Goal: Task Accomplishment & Management: Manage account settings

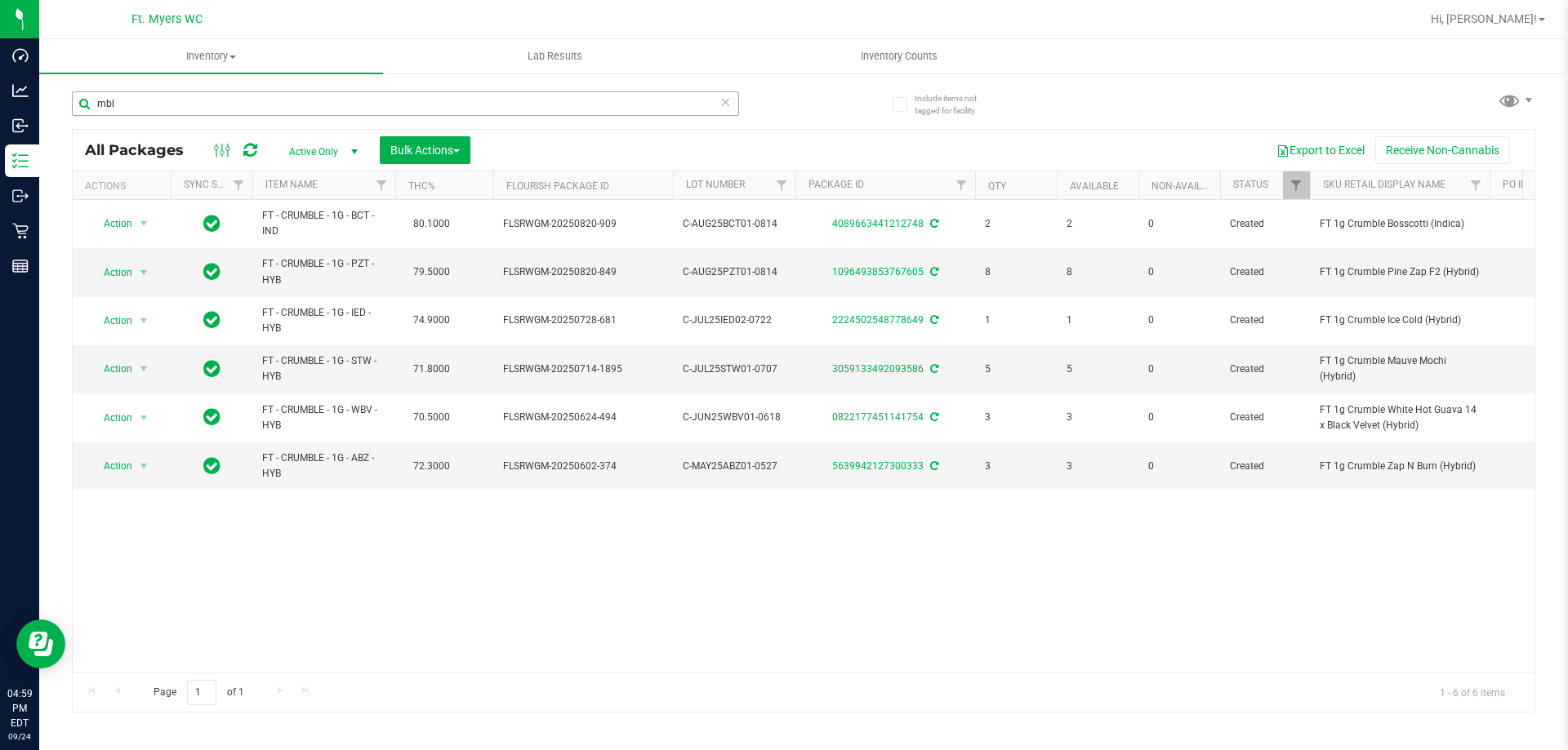
click at [175, 98] on input "mbl" at bounding box center [406, 104] width 668 height 25
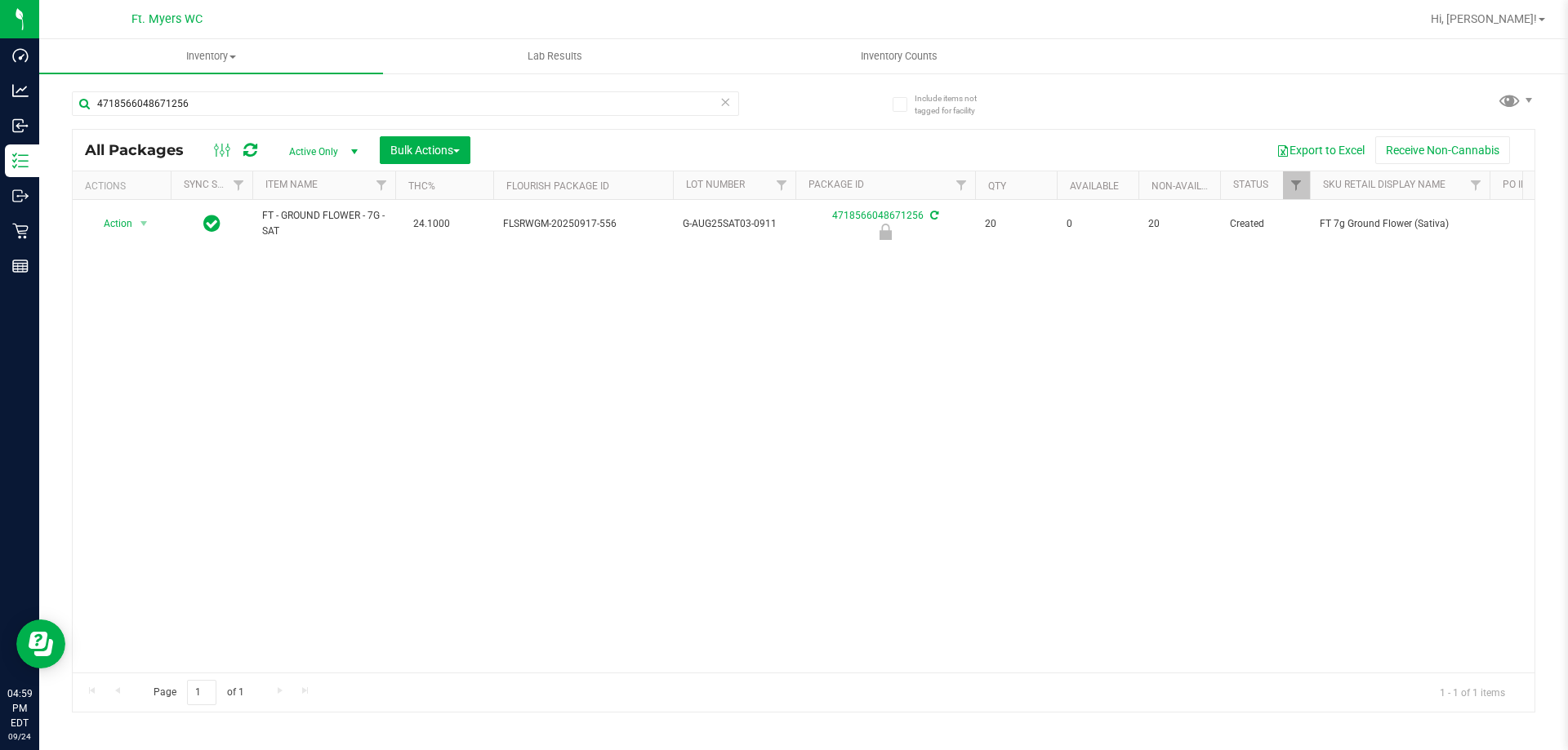
type input "4718566048671256"
drag, startPoint x: 522, startPoint y: 623, endPoint x: 378, endPoint y: 198, distance: 448.7
click at [522, 620] on div "Action Action Edit attributes Global inventory Locate package Package audit log…" at bounding box center [804, 436] width 1462 height 473
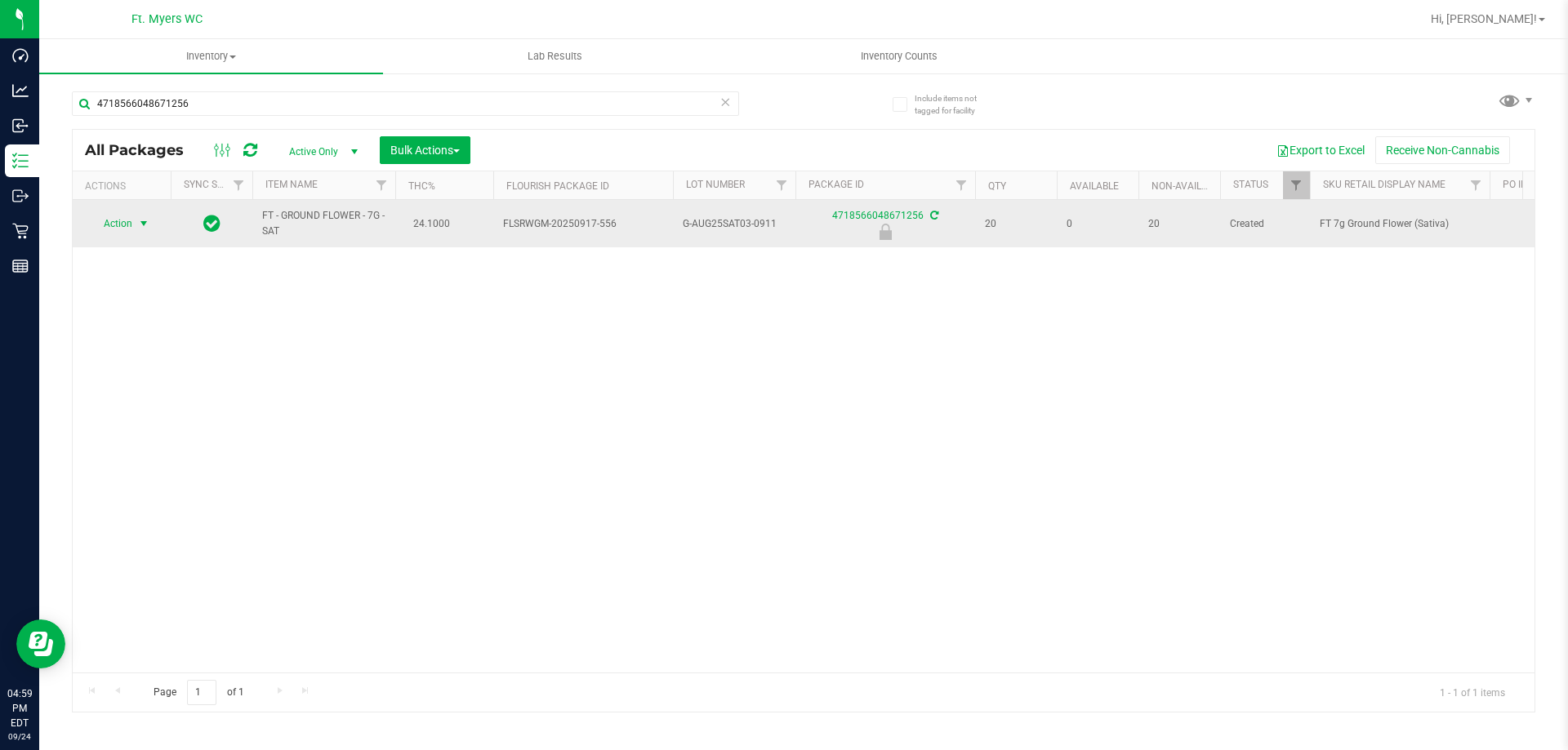
click at [153, 221] on span "select" at bounding box center [144, 224] width 21 height 23
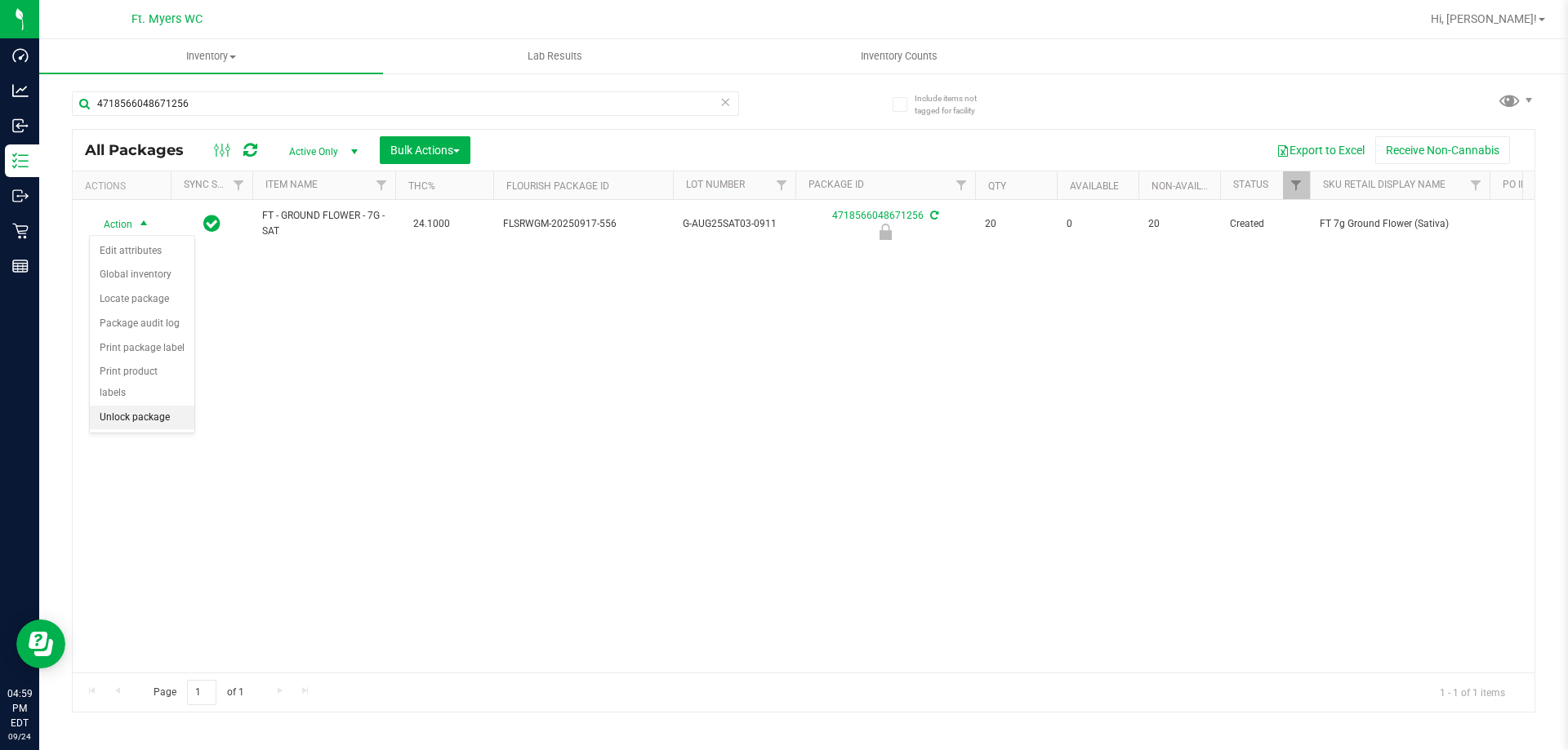
click at [155, 406] on li "Unlock package" at bounding box center [142, 418] width 104 height 25
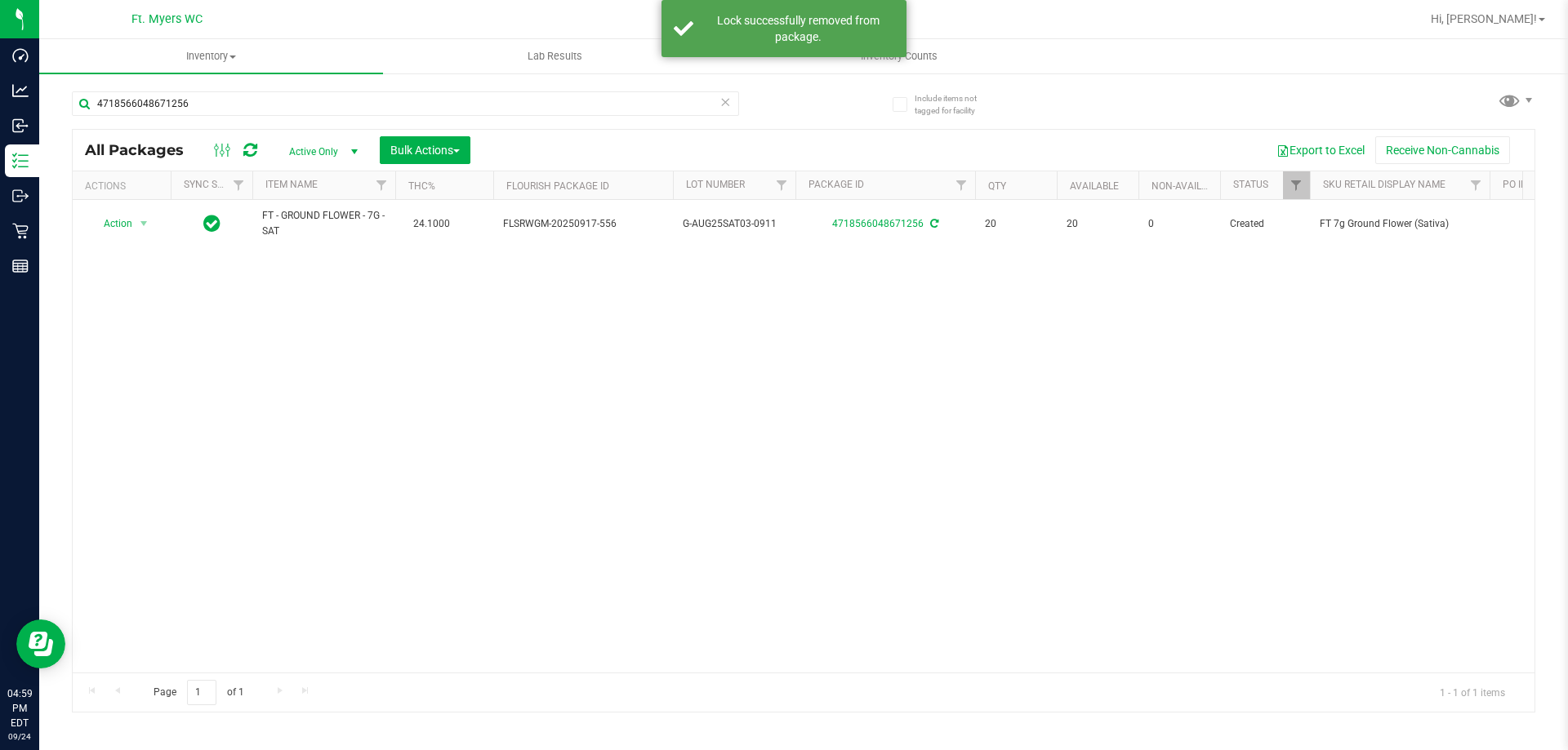
click at [508, 397] on div "Action Action Adjust qty Create package Edit attributes Global inventory Locate…" at bounding box center [804, 436] width 1462 height 473
click at [233, 87] on div "4718566048671256" at bounding box center [438, 103] width 732 height 52
drag, startPoint x: 233, startPoint y: 87, endPoint x: 231, endPoint y: 96, distance: 9.2
click at [235, 89] on div "4718566048671256" at bounding box center [438, 103] width 732 height 52
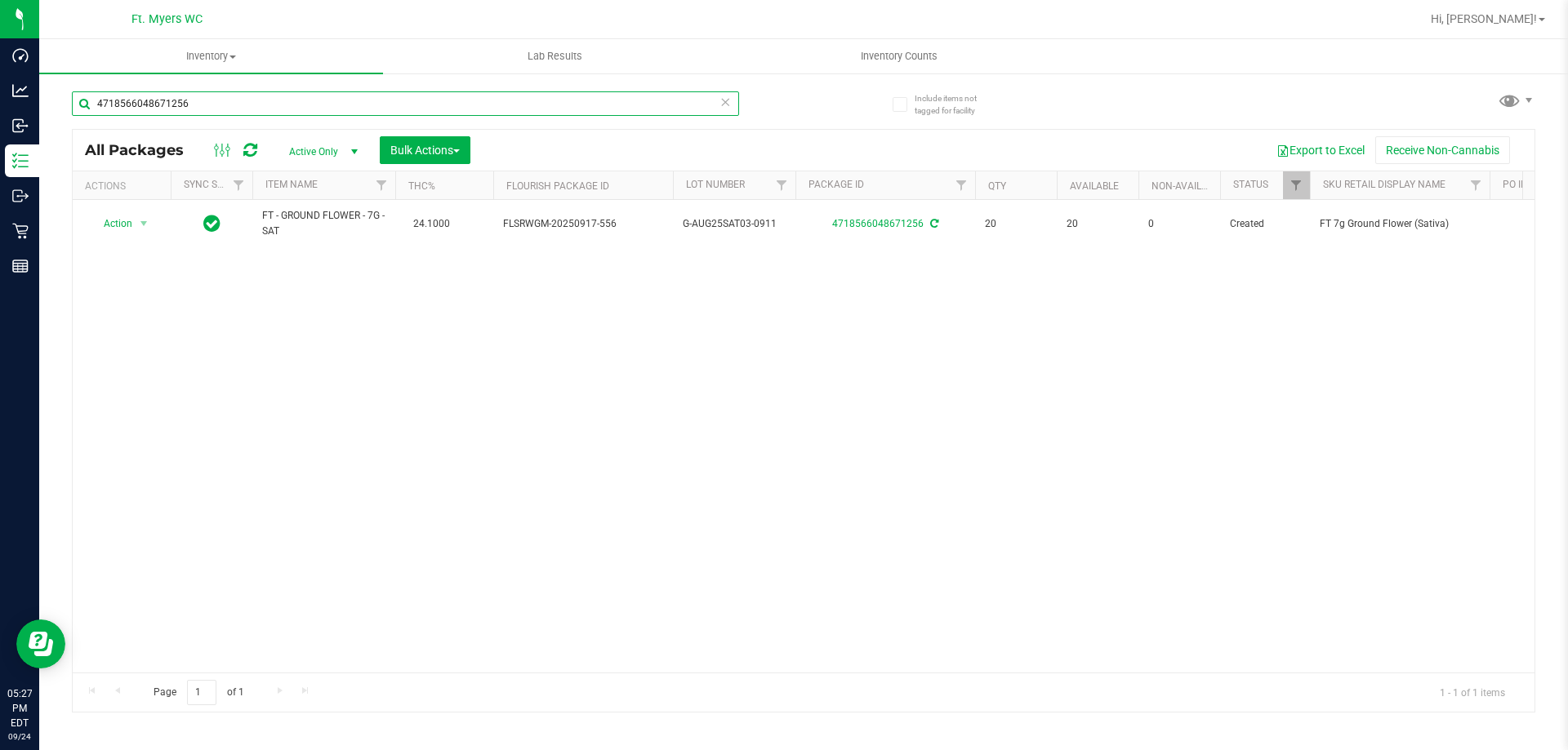
click at [227, 113] on input "4718566048671256" at bounding box center [406, 104] width 668 height 25
type input "1468633917067327"
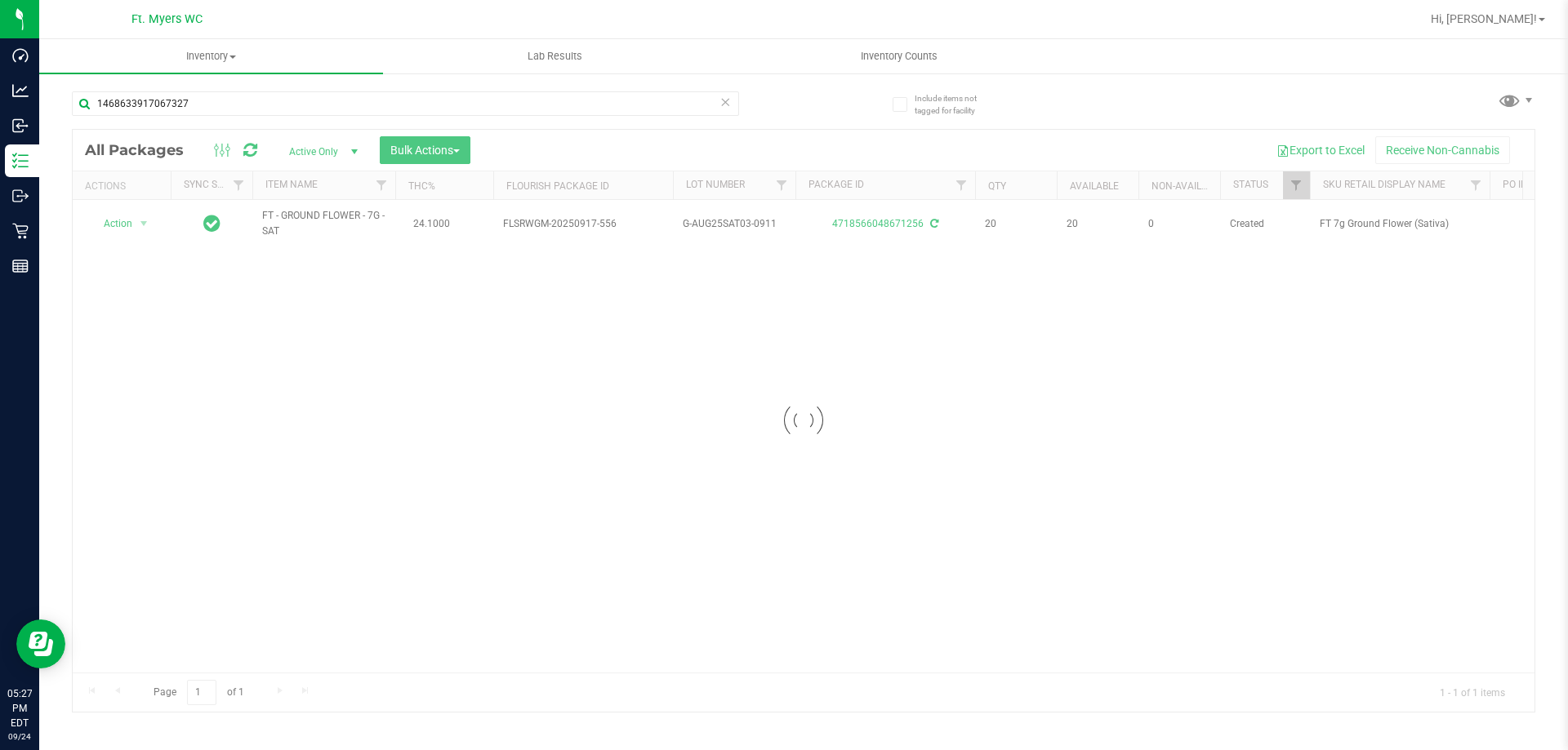
click at [121, 229] on div at bounding box center [804, 420] width 1462 height 582
click at [129, 227] on div at bounding box center [804, 420] width 1462 height 582
click at [145, 221] on span "select" at bounding box center [144, 224] width 13 height 13
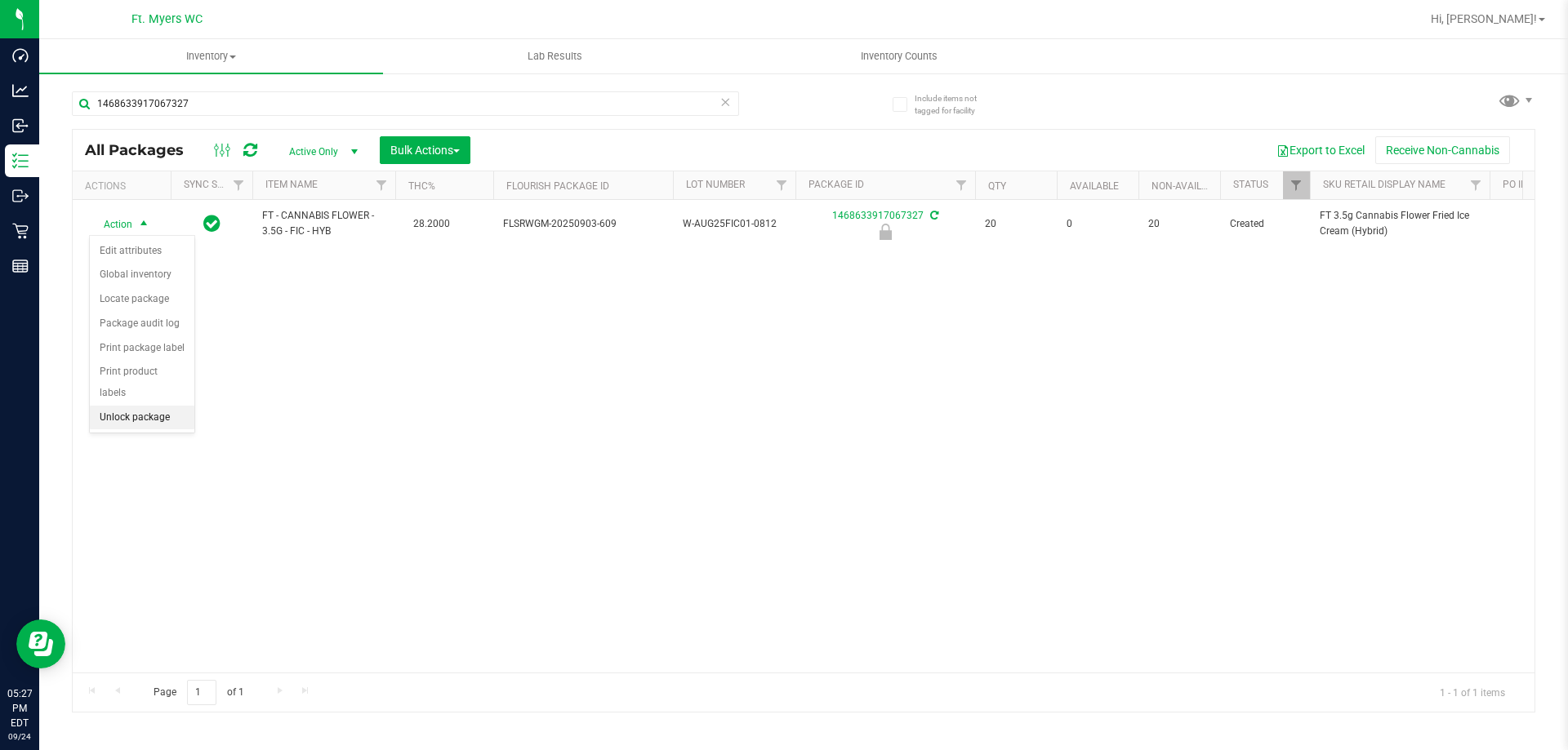
click at [151, 406] on li "Unlock package" at bounding box center [142, 418] width 104 height 25
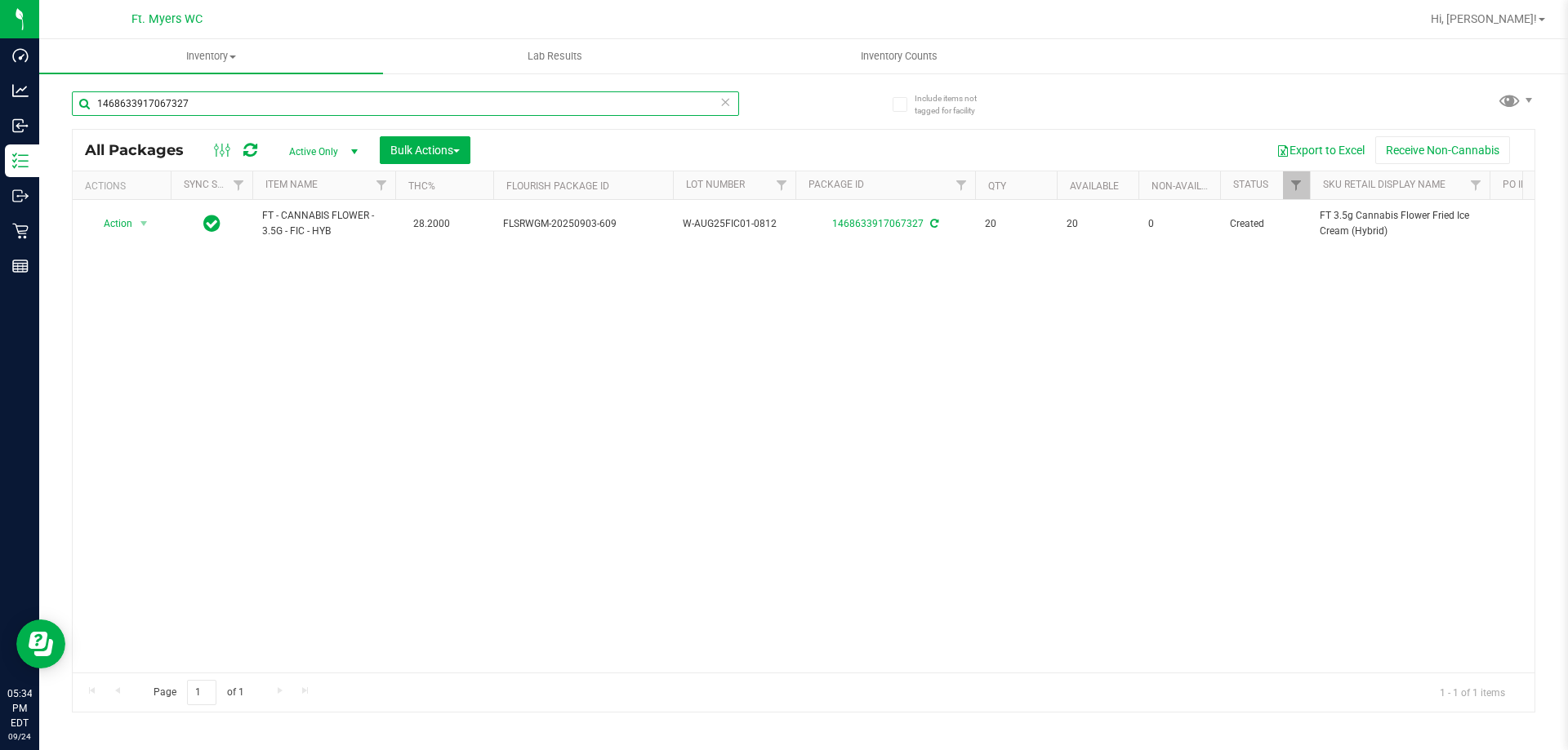
click at [244, 103] on input "1468633917067327" at bounding box center [406, 104] width 668 height 25
type input "1"
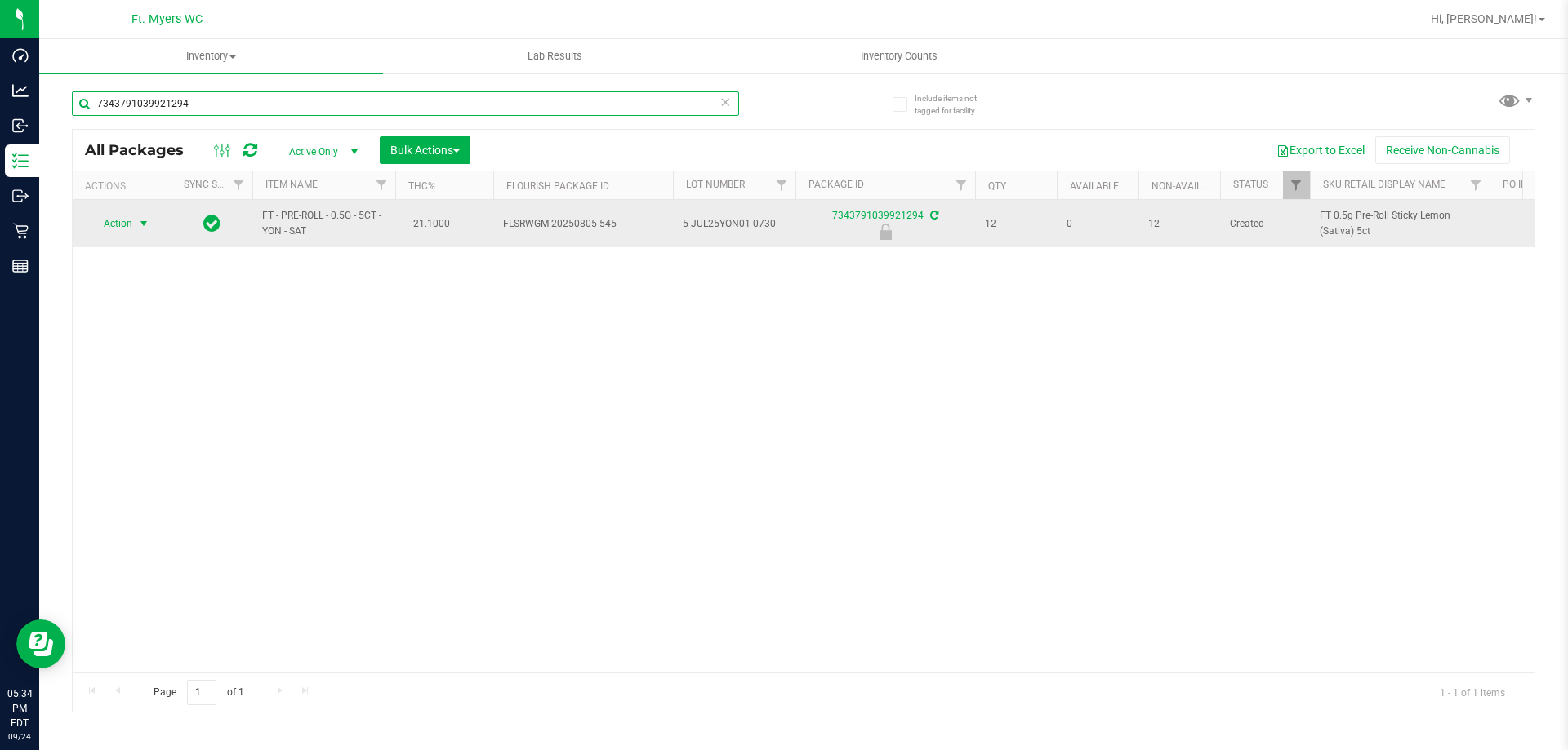
type input "7343791039921294"
click at [144, 225] on span "select" at bounding box center [144, 224] width 13 height 13
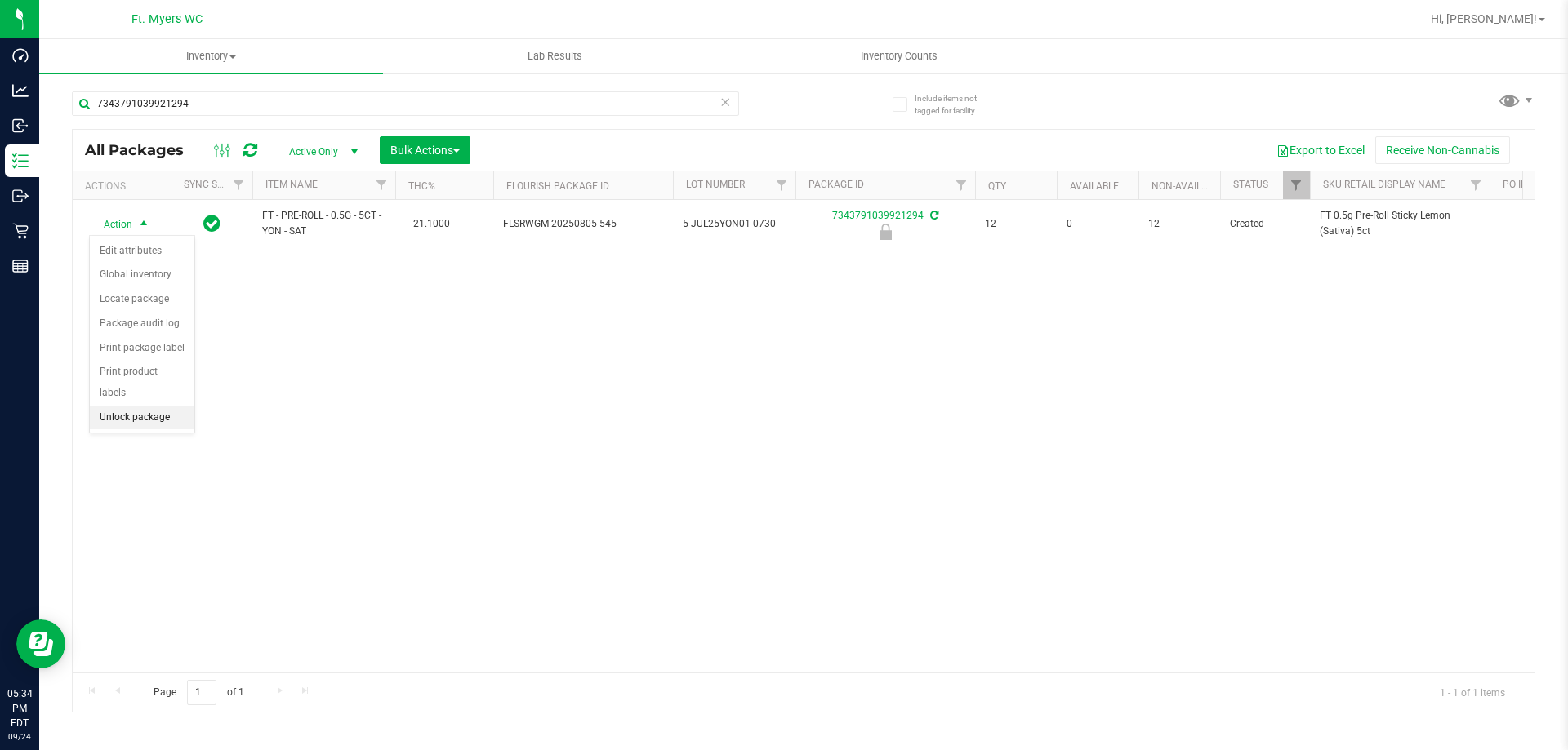
click at [135, 406] on li "Unlock package" at bounding box center [142, 418] width 104 height 25
click at [1514, 18] on span "Hi, [PERSON_NAME]!" at bounding box center [1484, 19] width 106 height 13
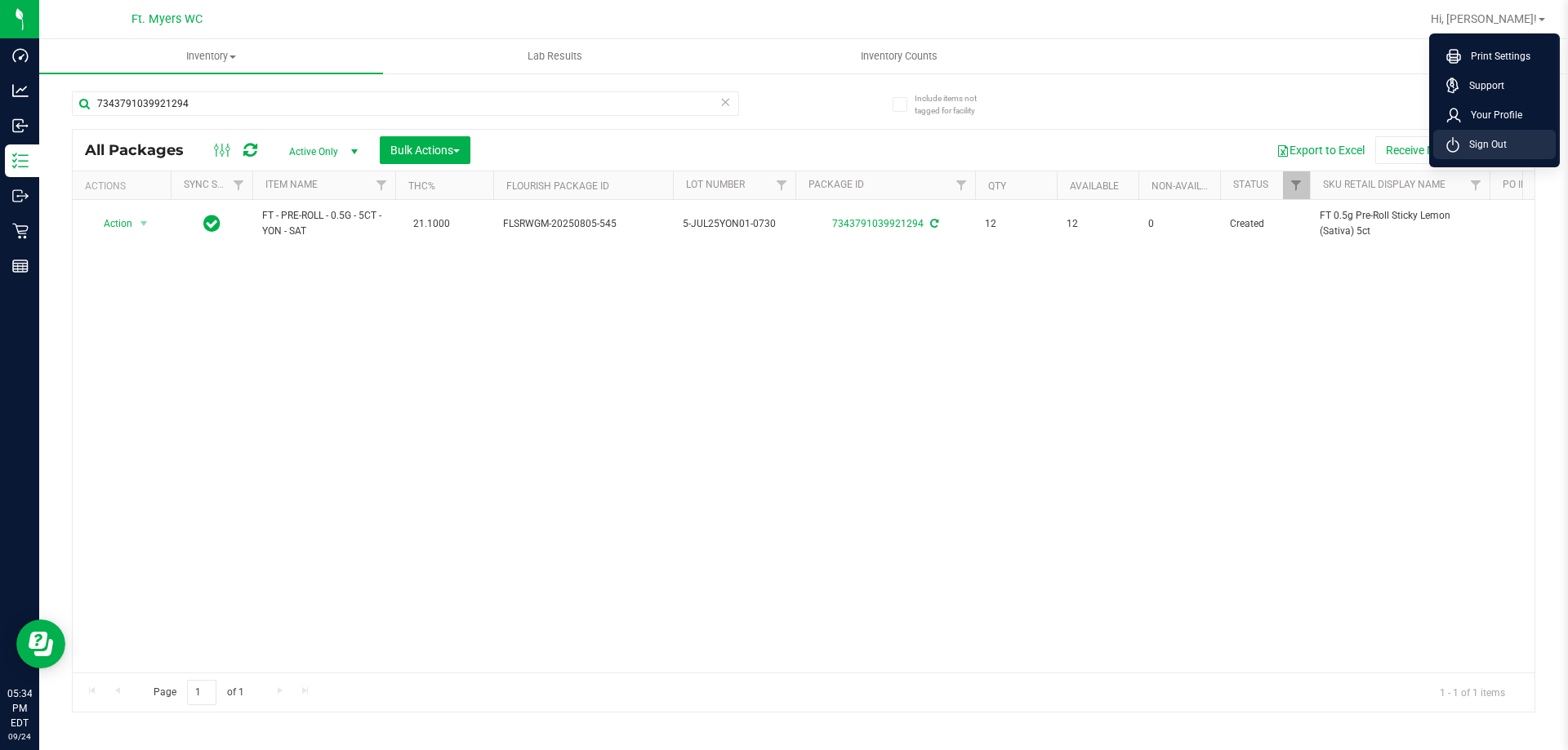
click at [1471, 137] on span "Sign Out" at bounding box center [1484, 144] width 48 height 16
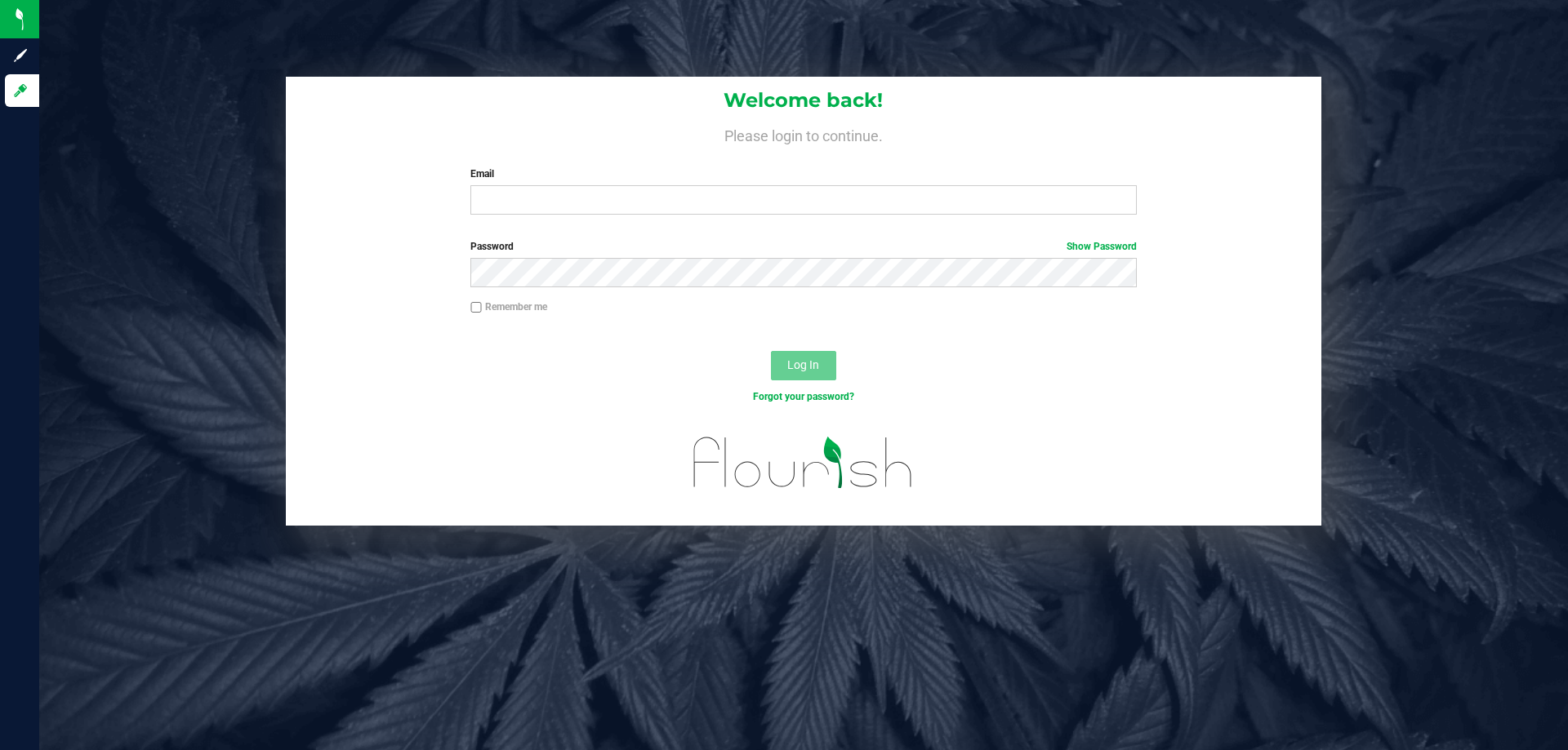
click at [566, 181] on label "Email" at bounding box center [804, 174] width 666 height 15
click at [566, 185] on input "Email" at bounding box center [804, 200] width 666 height 30
type input "t"
type input "[EMAIL_ADDRESS][DOMAIN_NAME]"
click at [771, 351] on button "Log In" at bounding box center [804, 366] width 66 height 30
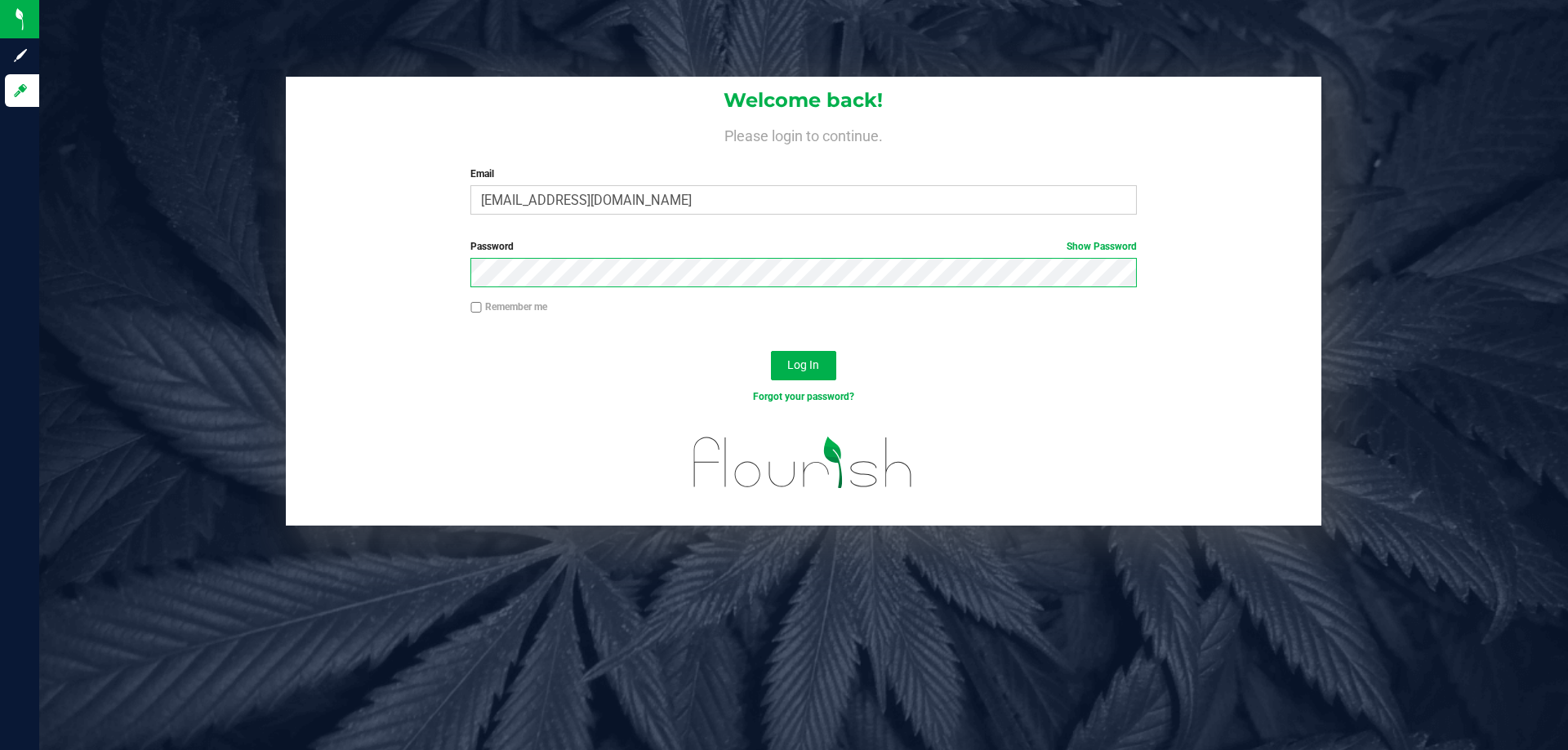
click at [771, 351] on button "Log In" at bounding box center [804, 366] width 66 height 30
